Goal: Navigation & Orientation: Find specific page/section

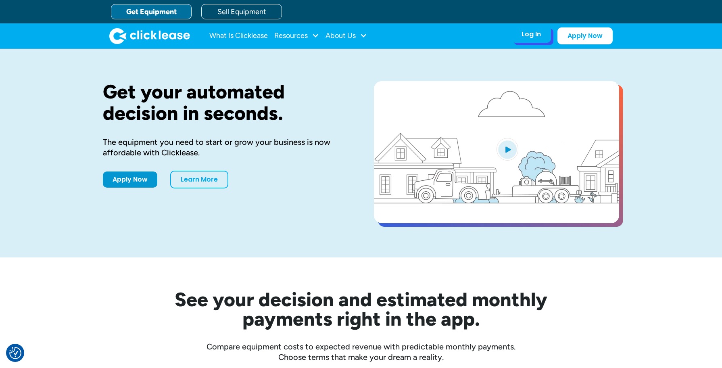
click at [525, 35] on div "Log In" at bounding box center [531, 34] width 19 height 8
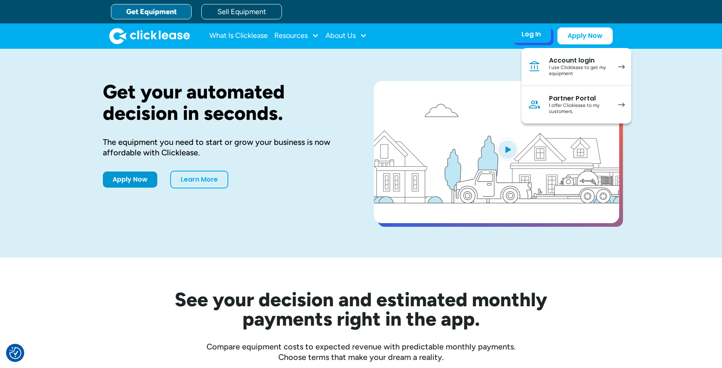
click at [564, 101] on div "Partner Portal" at bounding box center [579, 98] width 61 height 8
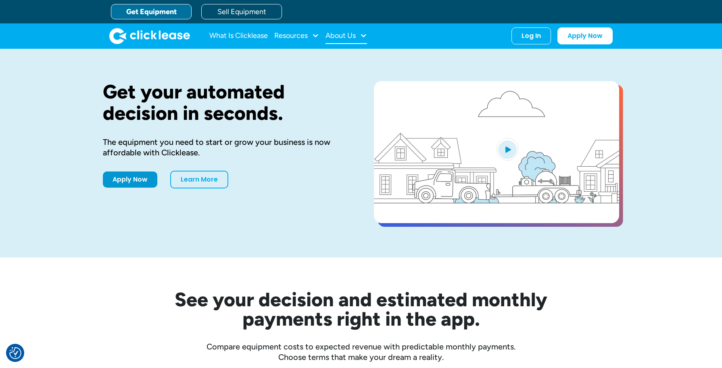
click at [358, 38] on div "About Us" at bounding box center [347, 36] width 42 height 16
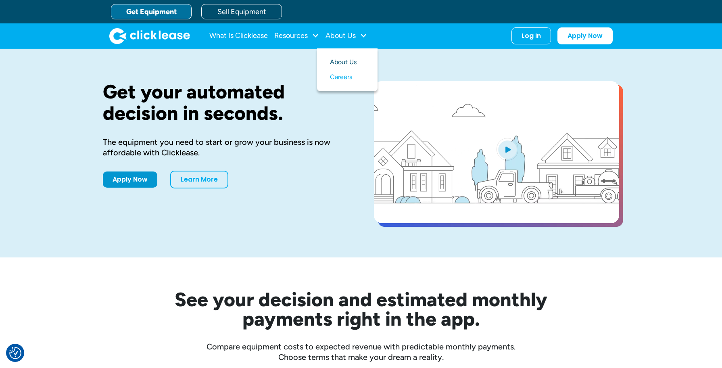
click at [349, 58] on link "About Us" at bounding box center [347, 62] width 35 height 15
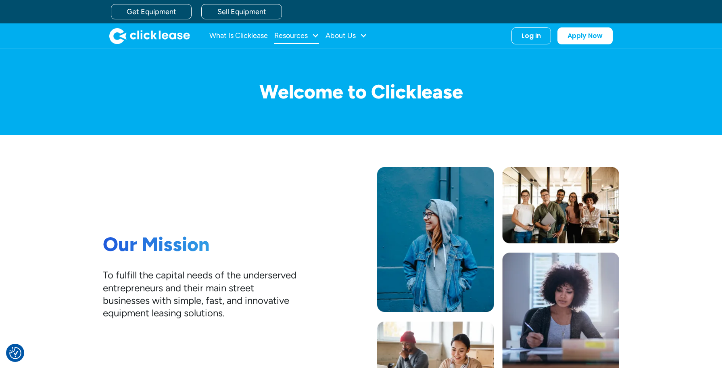
click at [298, 36] on div "Resources" at bounding box center [290, 36] width 33 height 0
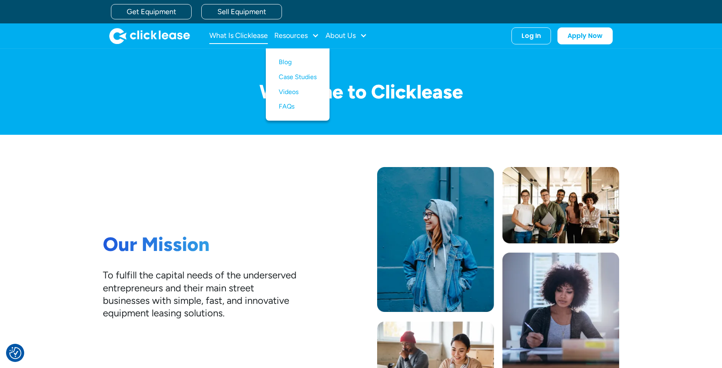
click at [234, 35] on link "What Is Clicklease" at bounding box center [238, 36] width 59 height 16
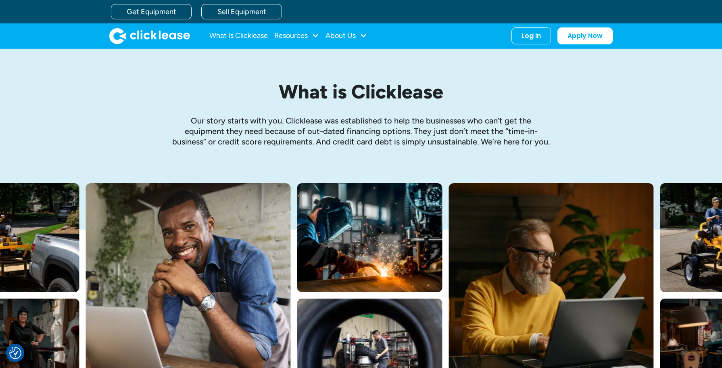
click at [158, 35] on img "home" at bounding box center [149, 36] width 81 height 16
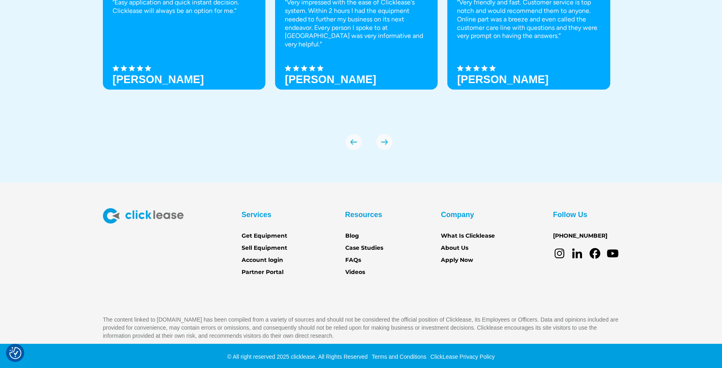
scroll to position [2835, 0]
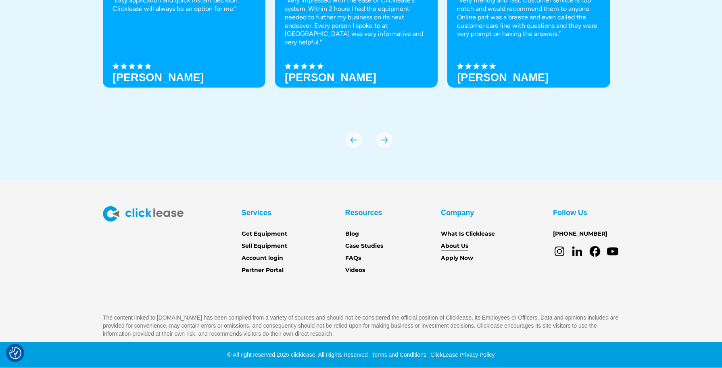
click at [452, 244] on link "About Us" at bounding box center [454, 246] width 27 height 9
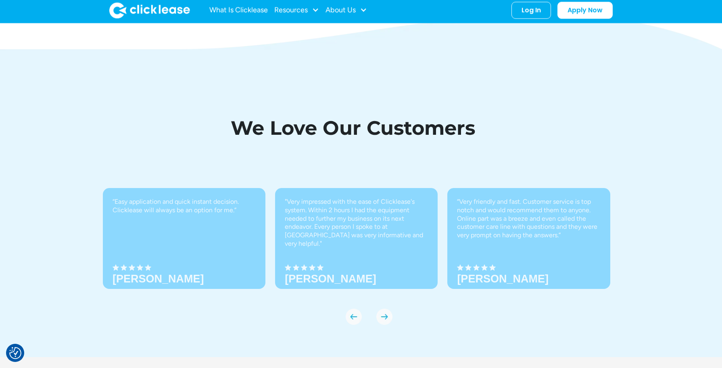
scroll to position [2660, 0]
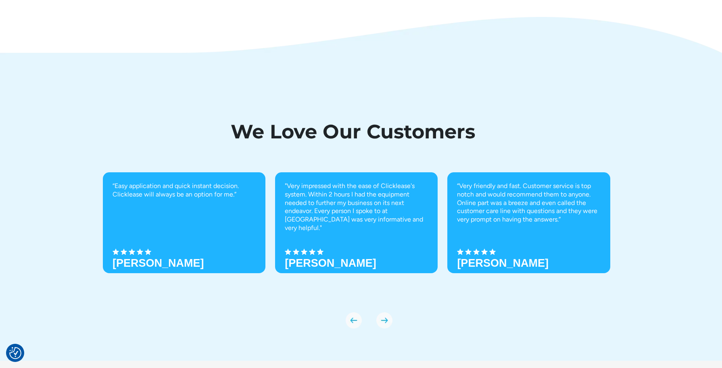
scroll to position [2660, 0]
